Goal: Information Seeking & Learning: Learn about a topic

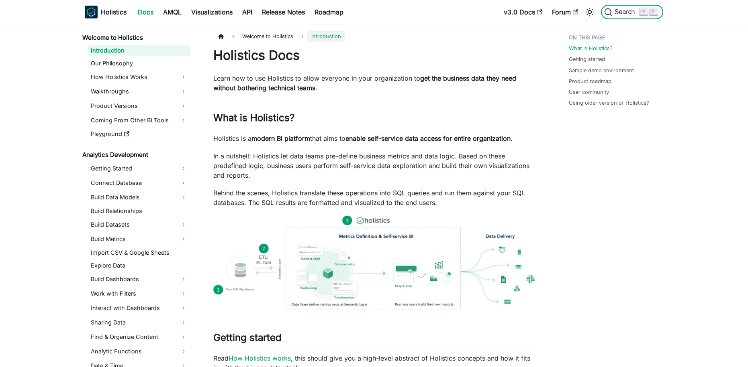
click at [619, 11] on span "Search" at bounding box center [626, 11] width 28 height 7
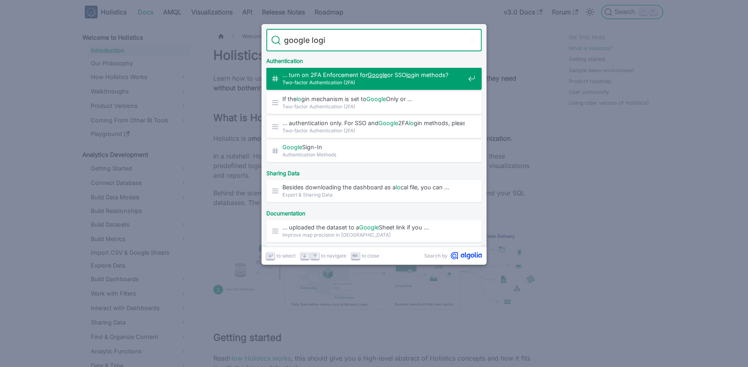
type input "google login"
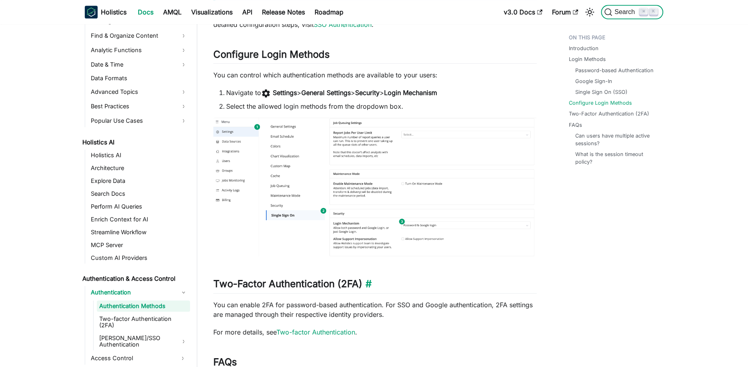
scroll to position [873, 0]
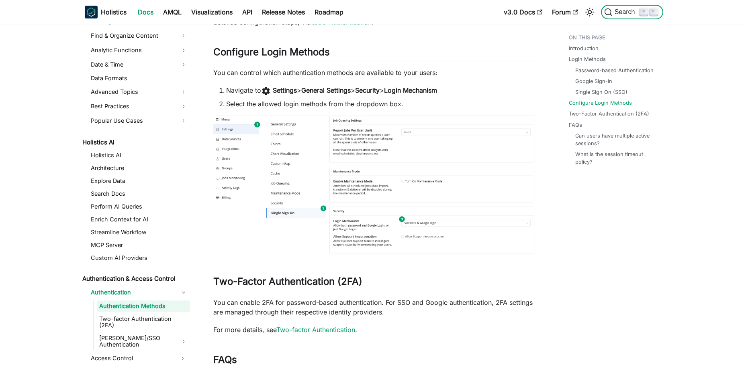
click at [622, 17] on button "Search ⌘ K" at bounding box center [632, 12] width 62 height 14
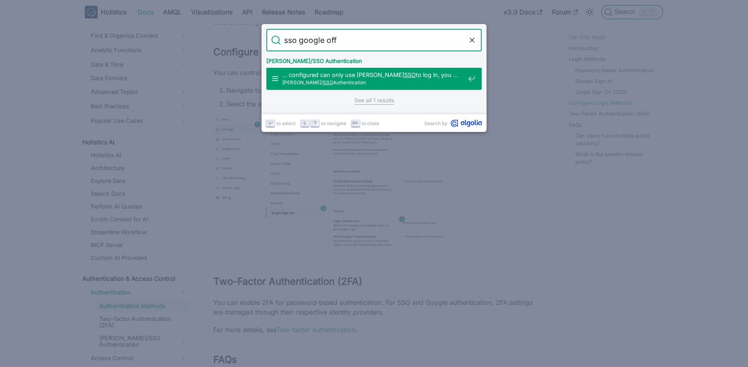
type input "sso google"
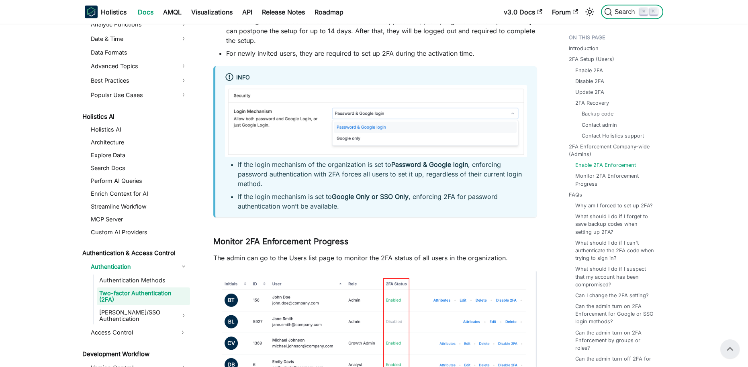
scroll to position [2065, 0]
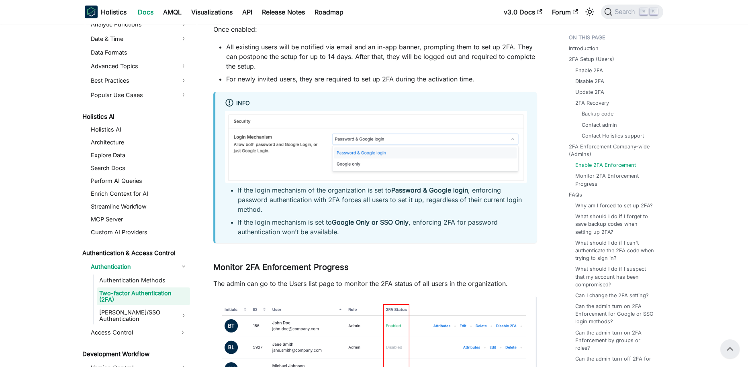
click at [338, 152] on img at bounding box center [376, 147] width 302 height 72
